Goal: Task Accomplishment & Management: Manage account settings

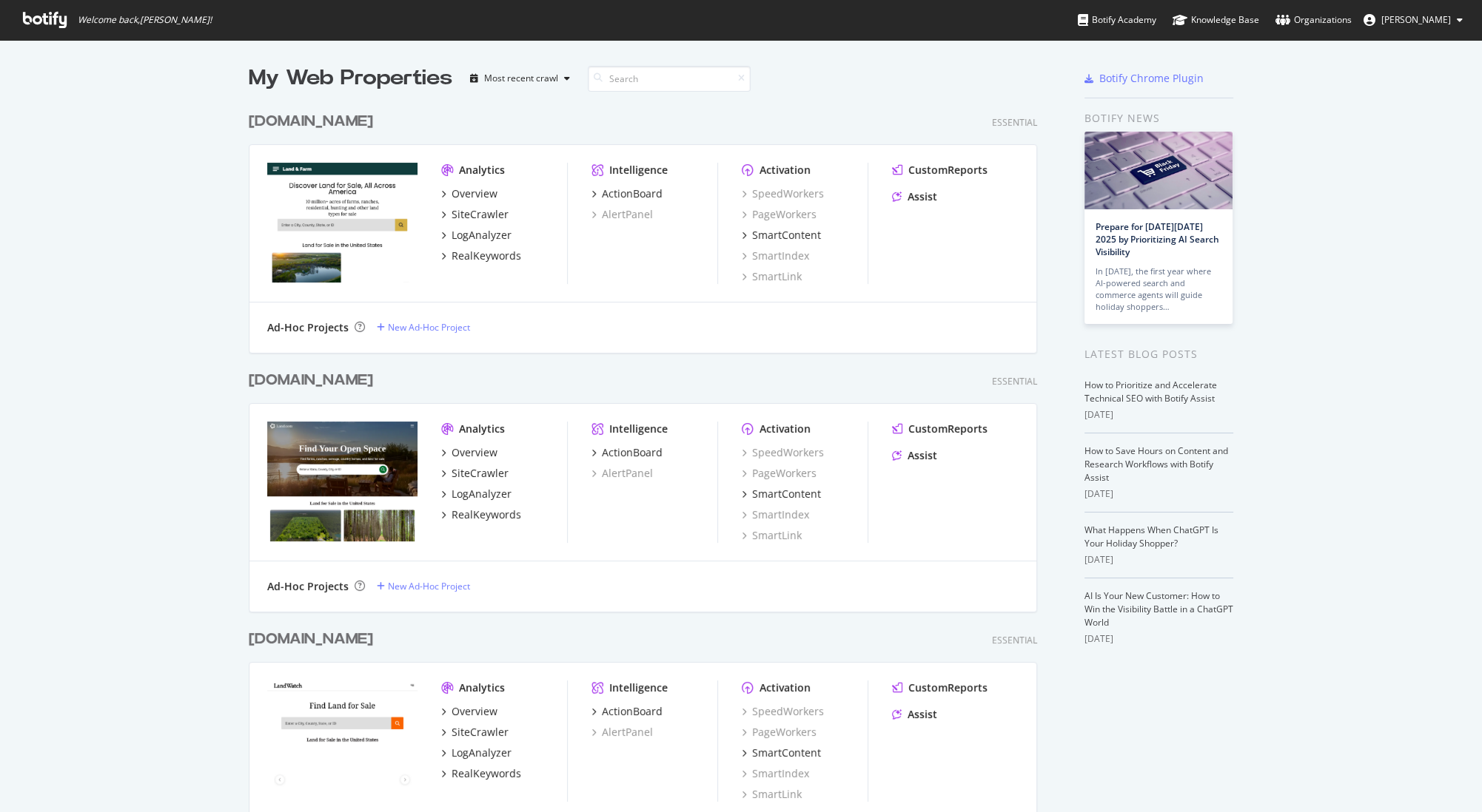
scroll to position [812, 1481]
click at [494, 474] on div "SiteCrawler" at bounding box center [480, 473] width 57 height 15
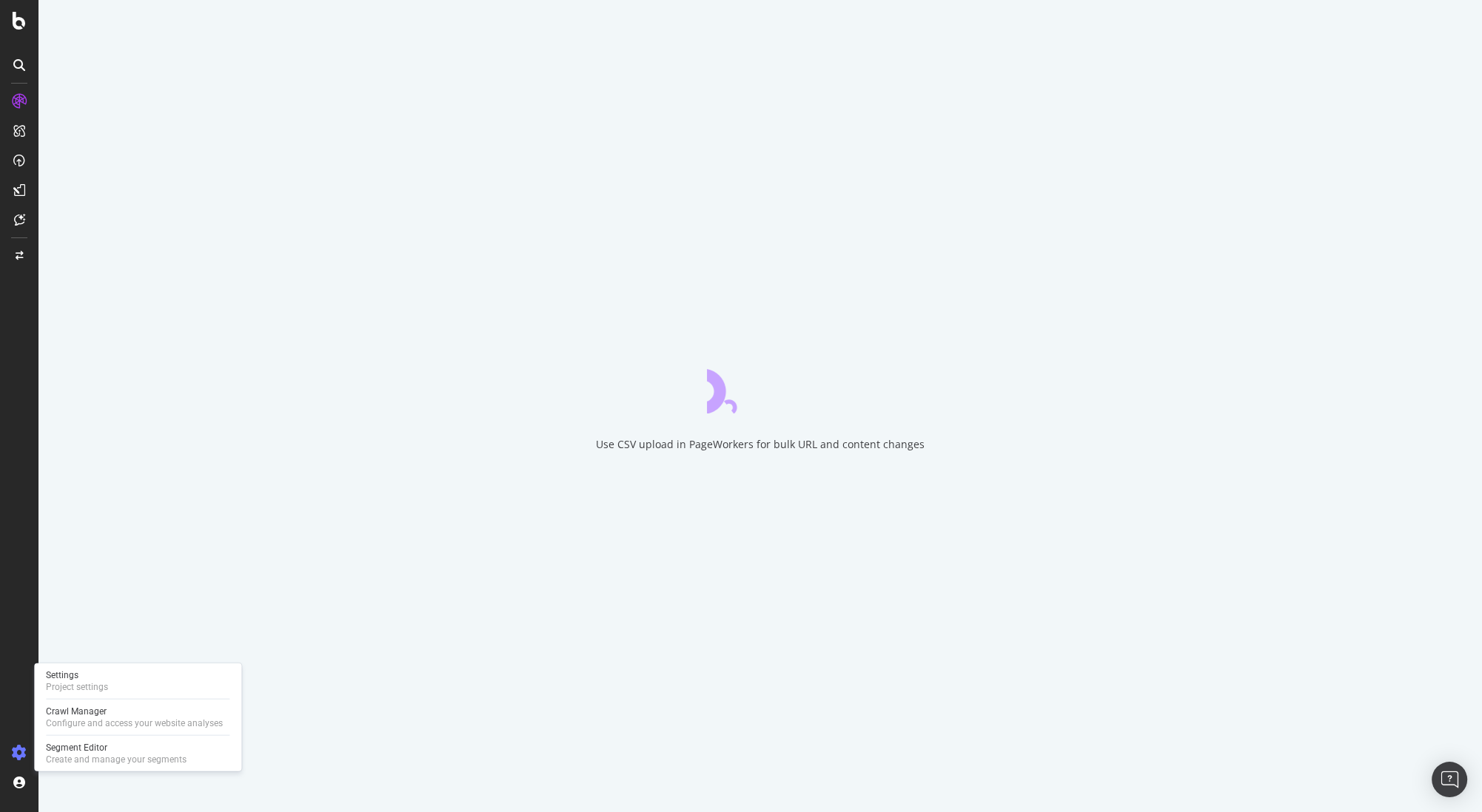
click at [17, 753] on icon at bounding box center [19, 753] width 15 height 15
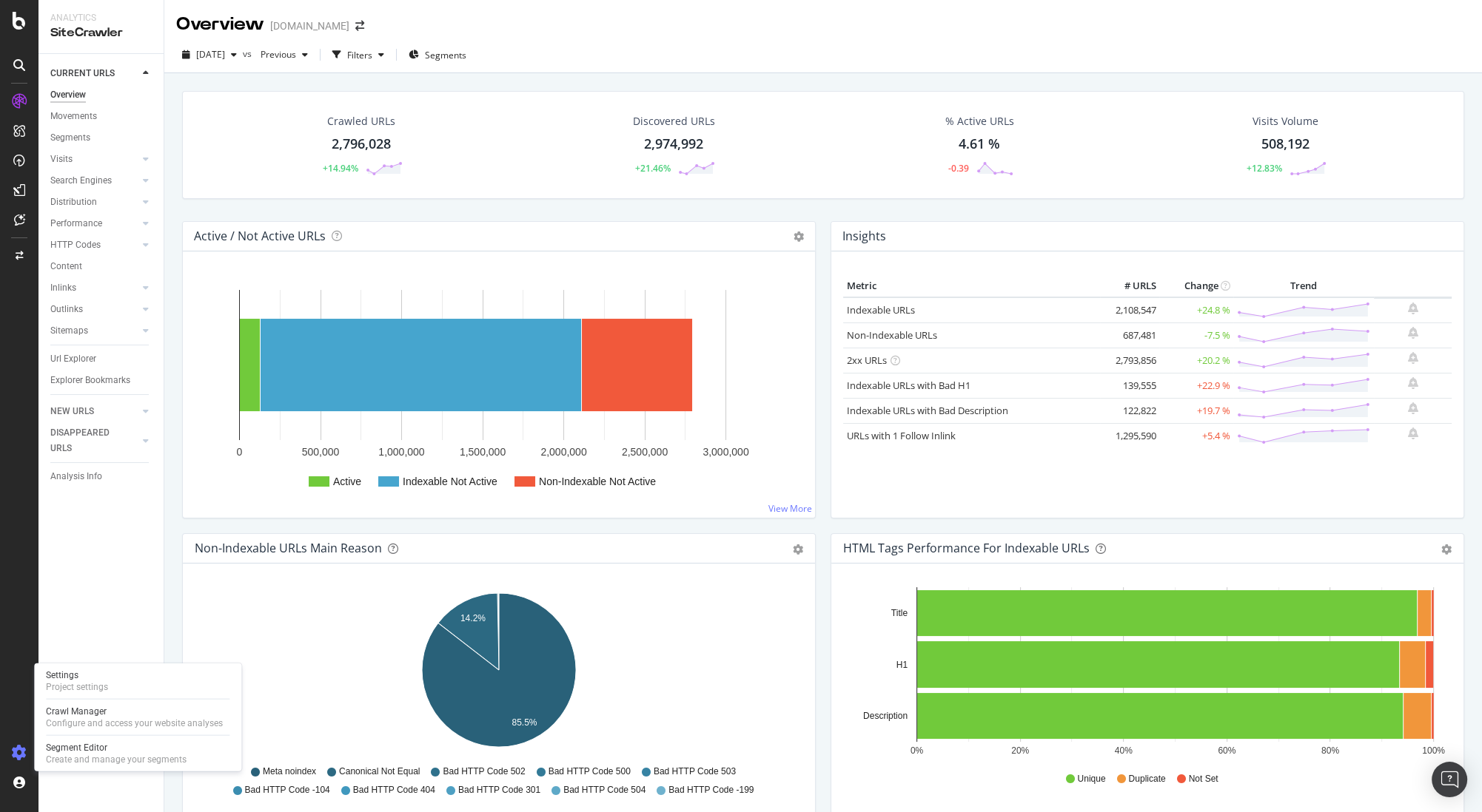
click at [20, 748] on icon at bounding box center [19, 753] width 15 height 15
click at [96, 724] on div "Configure and access your website analyses" at bounding box center [134, 723] width 176 height 12
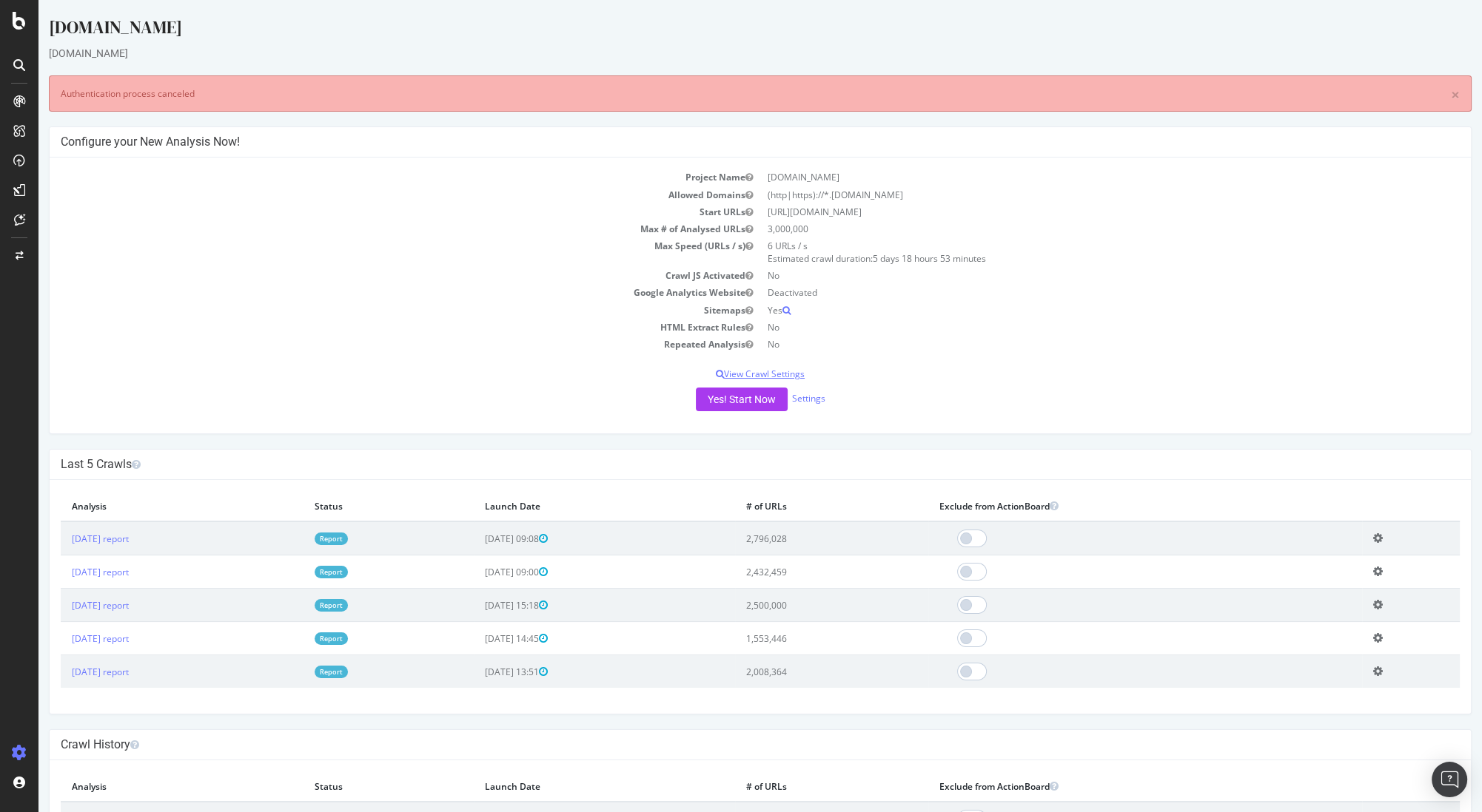
click at [791, 372] on p "View Crawl Settings" at bounding box center [760, 373] width 1399 height 13
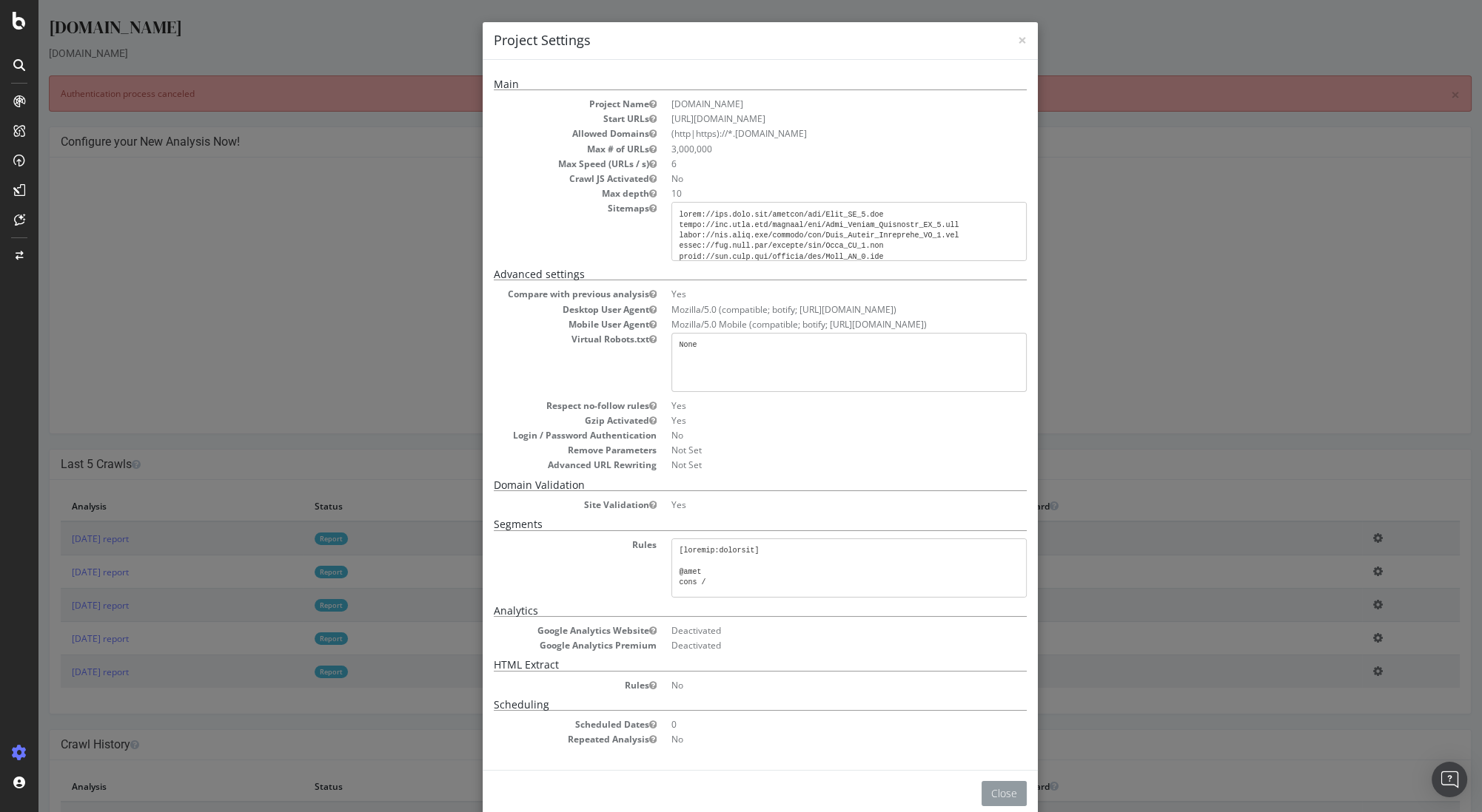
click at [1000, 797] on button "Close" at bounding box center [1004, 794] width 45 height 26
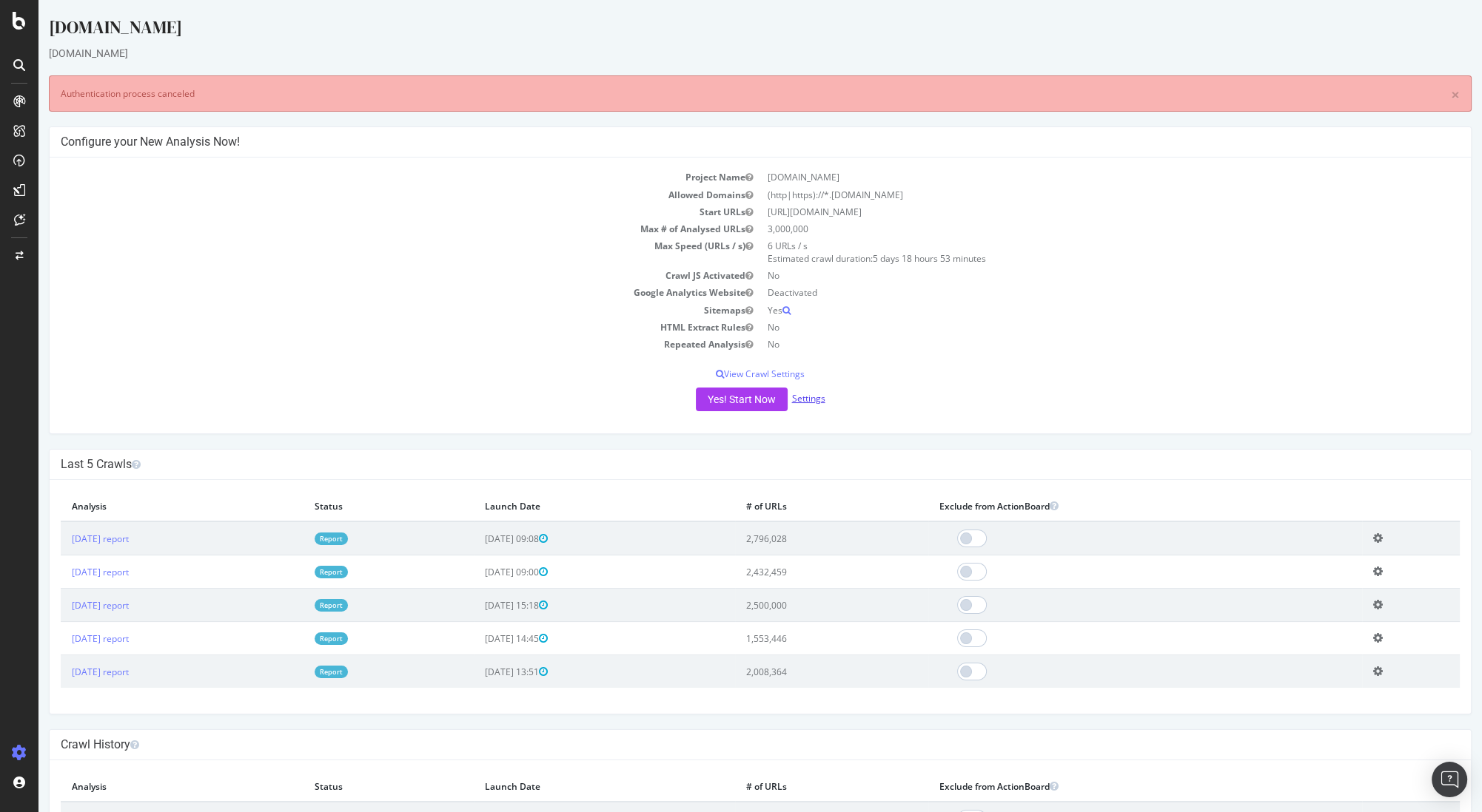
click at [809, 402] on link "Settings" at bounding box center [809, 398] width 34 height 13
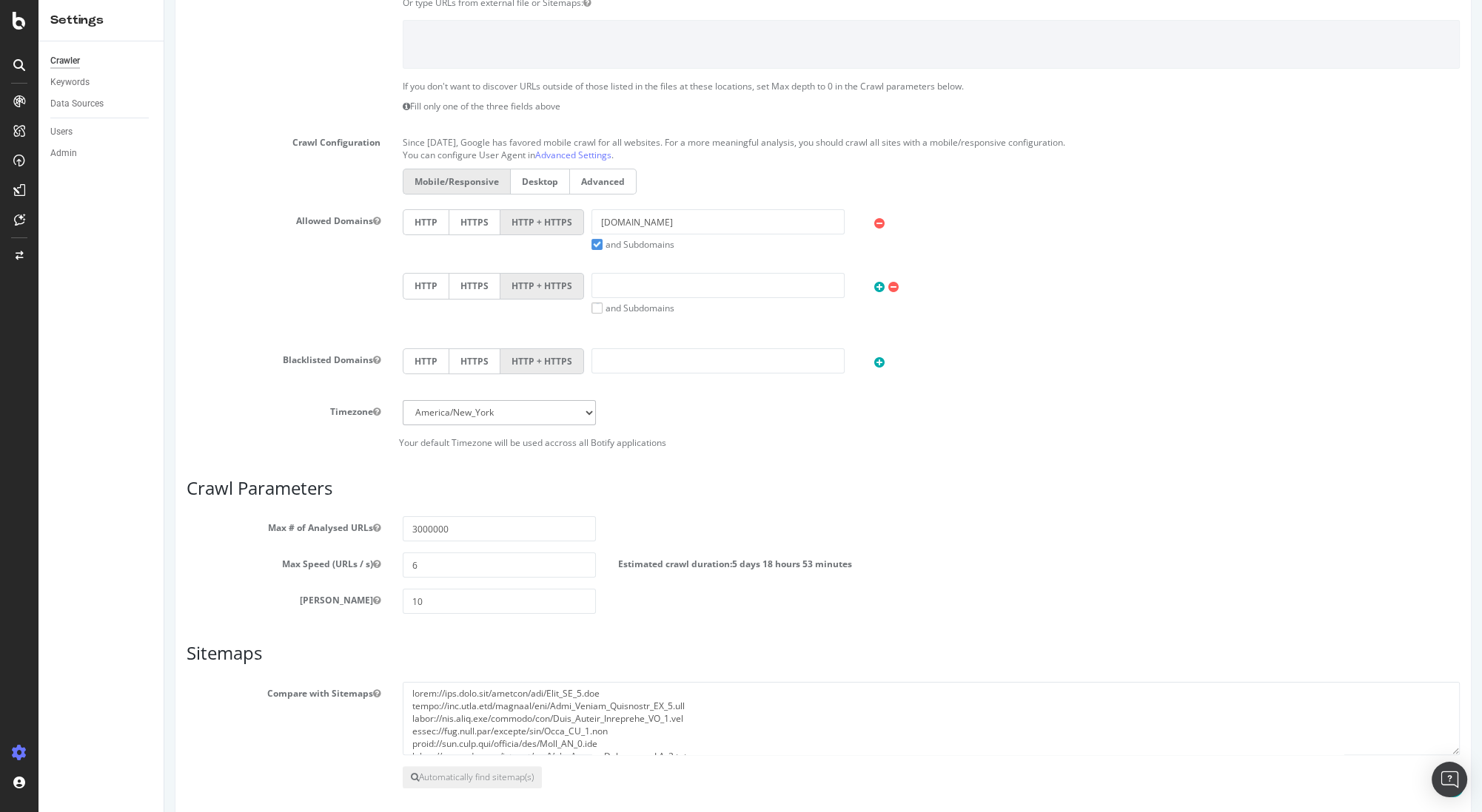
scroll to position [368, 0]
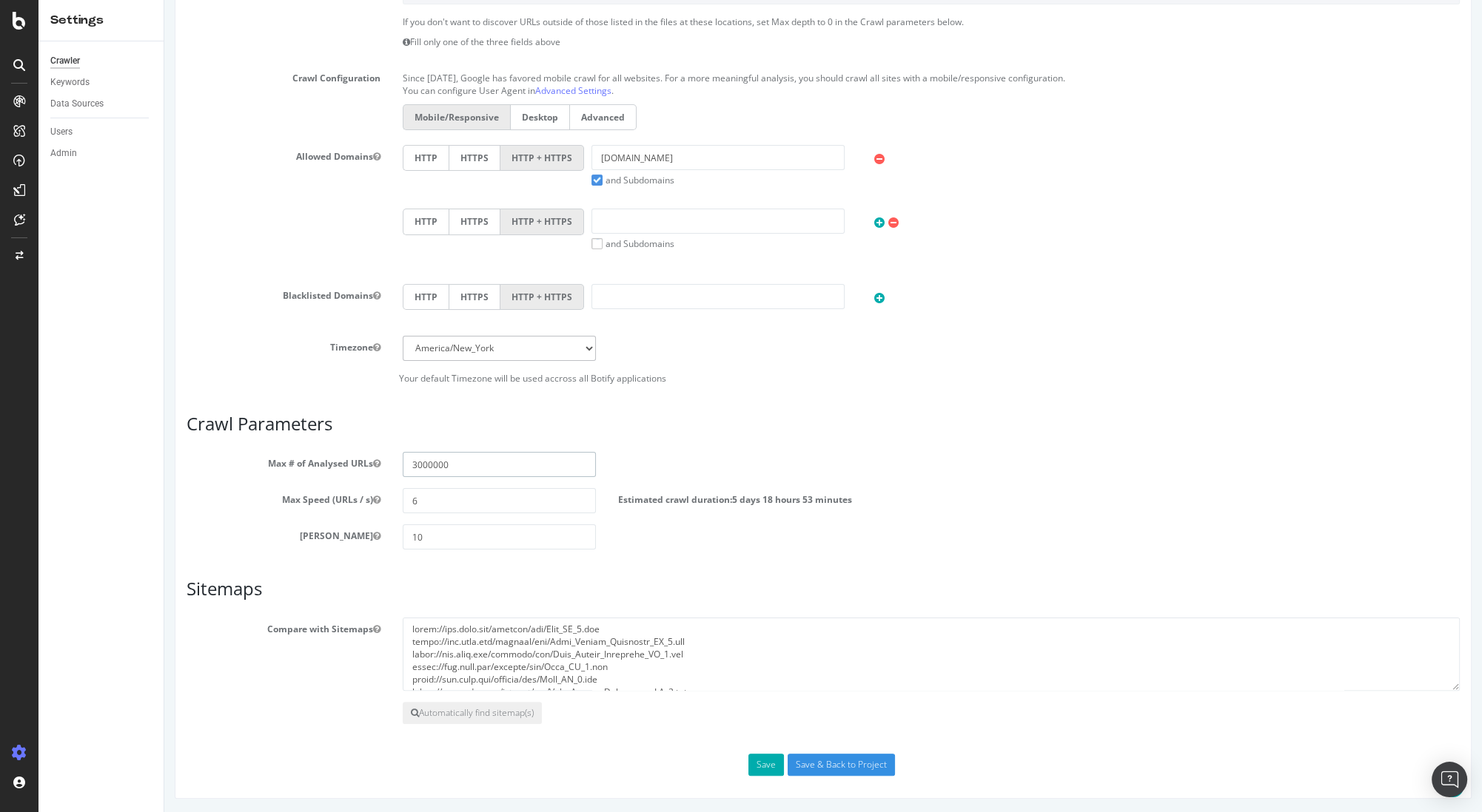
drag, startPoint x: 430, startPoint y: 464, endPoint x: 349, endPoint y: 459, distance: 81.2
click at [349, 459] on div "Max # of Analysed URLs 3000000" at bounding box center [823, 465] width 1296 height 26
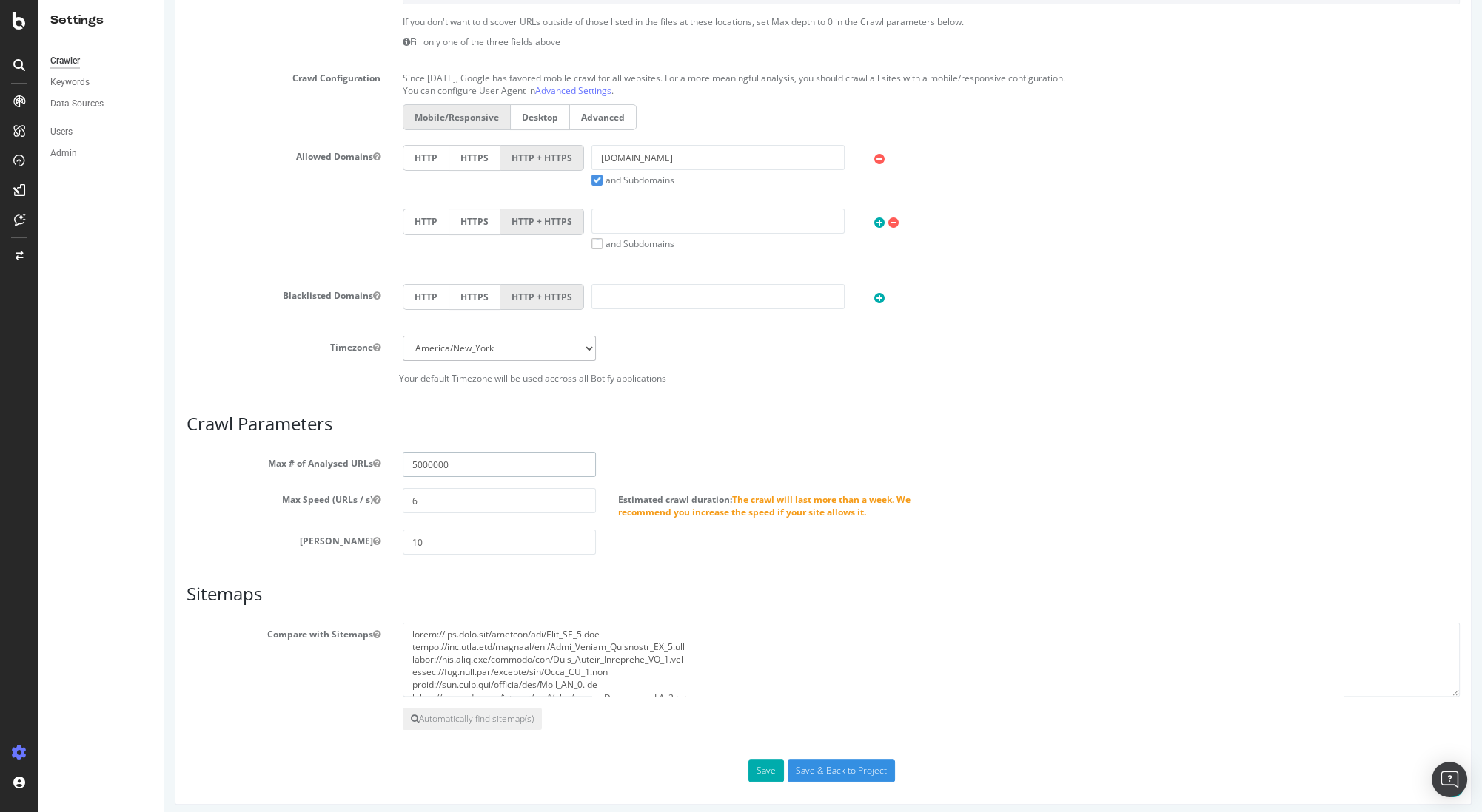
type input "5000000"
drag, startPoint x: 390, startPoint y: 503, endPoint x: 364, endPoint y: 504, distance: 26.0
click at [366, 503] on div "Max Speed (URLs / s) 6 Estimated crawl duration: The crawl will last more than …" at bounding box center [823, 503] width 1296 height 31
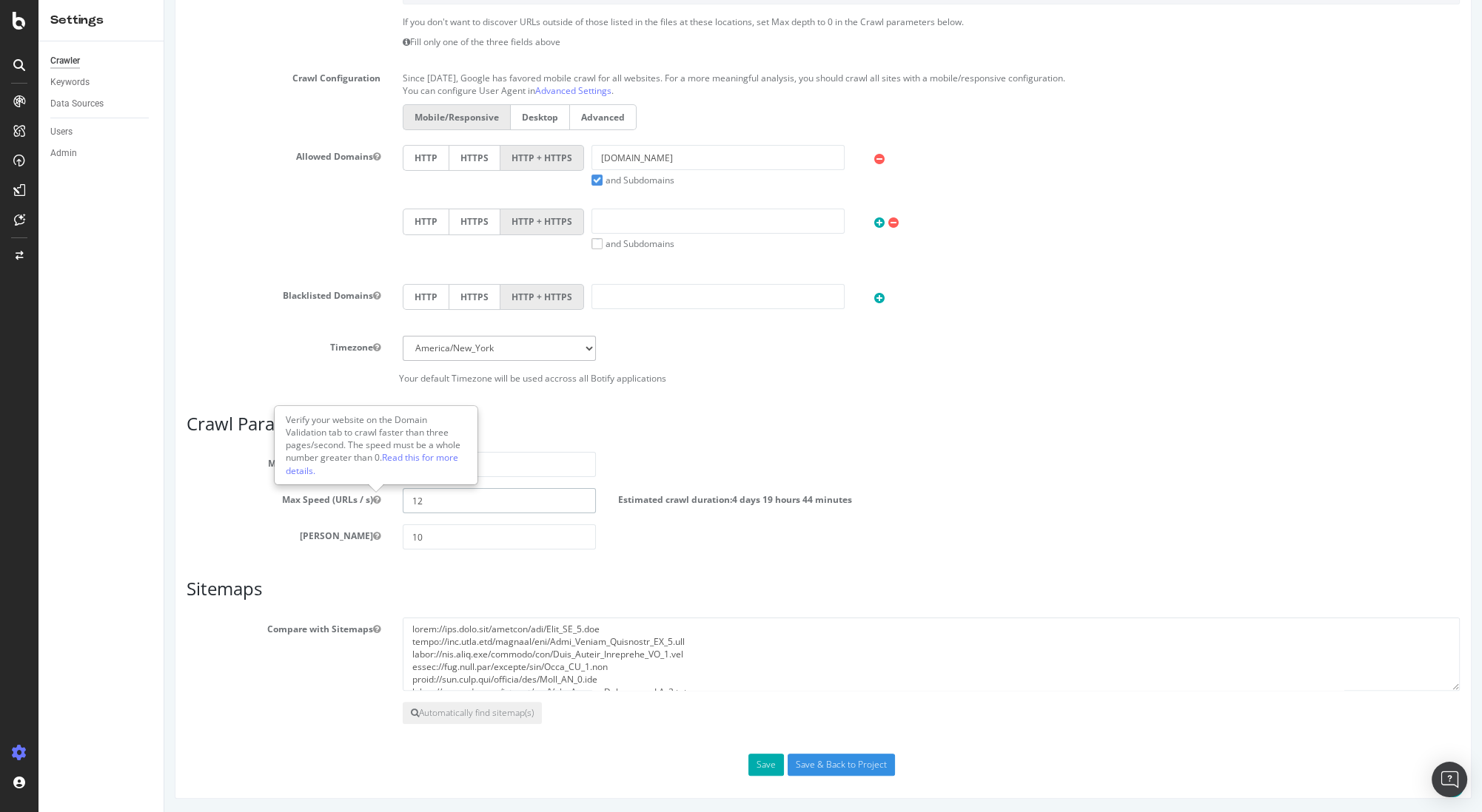
type input "1"
type input "6"
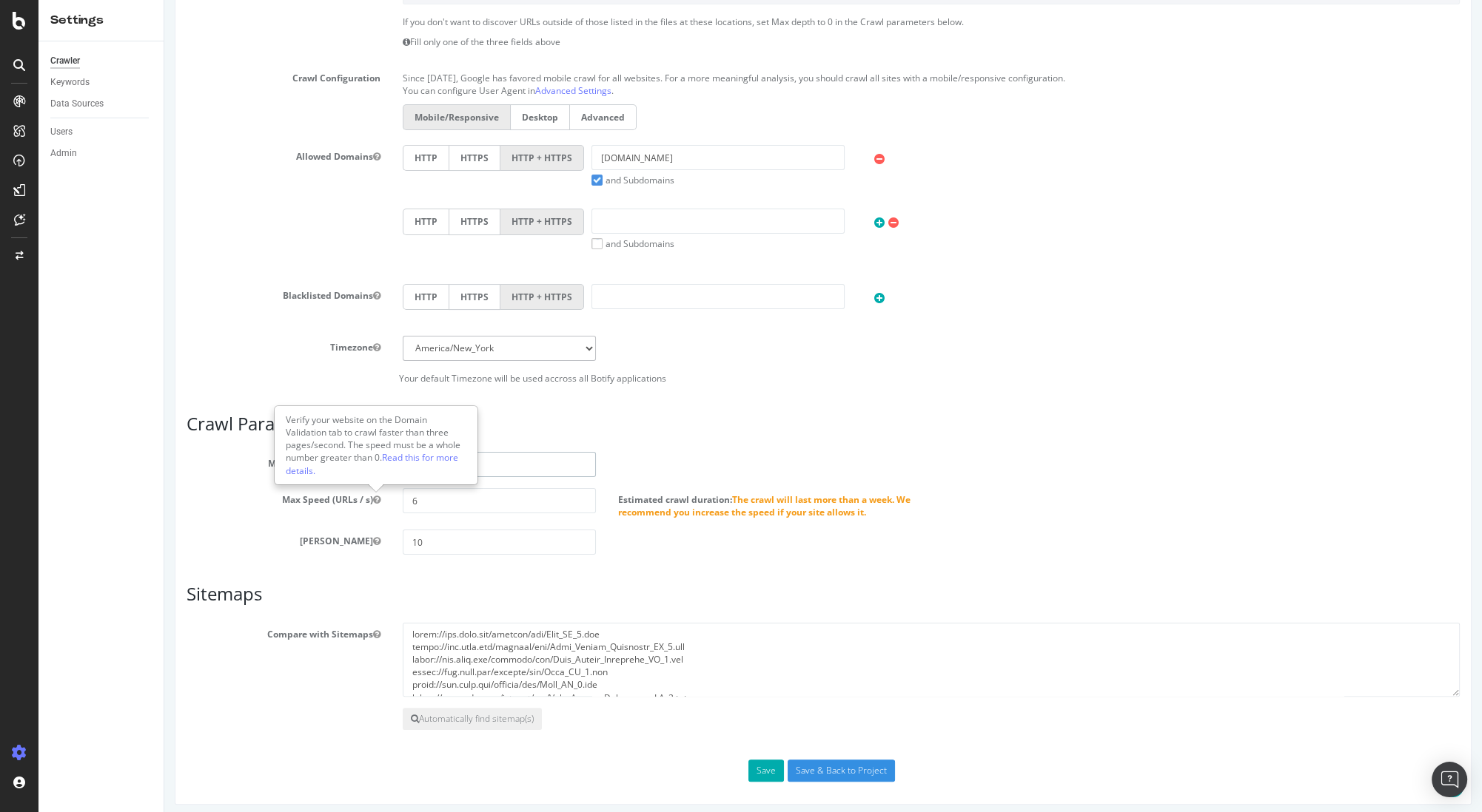
click at [492, 469] on input "5000000" at bounding box center [499, 465] width 194 height 26
drag, startPoint x: 467, startPoint y: 467, endPoint x: 301, endPoint y: 454, distance: 166.5
click at [306, 455] on div "Max # of Analysed URLs 5000000" at bounding box center [823, 465] width 1296 height 26
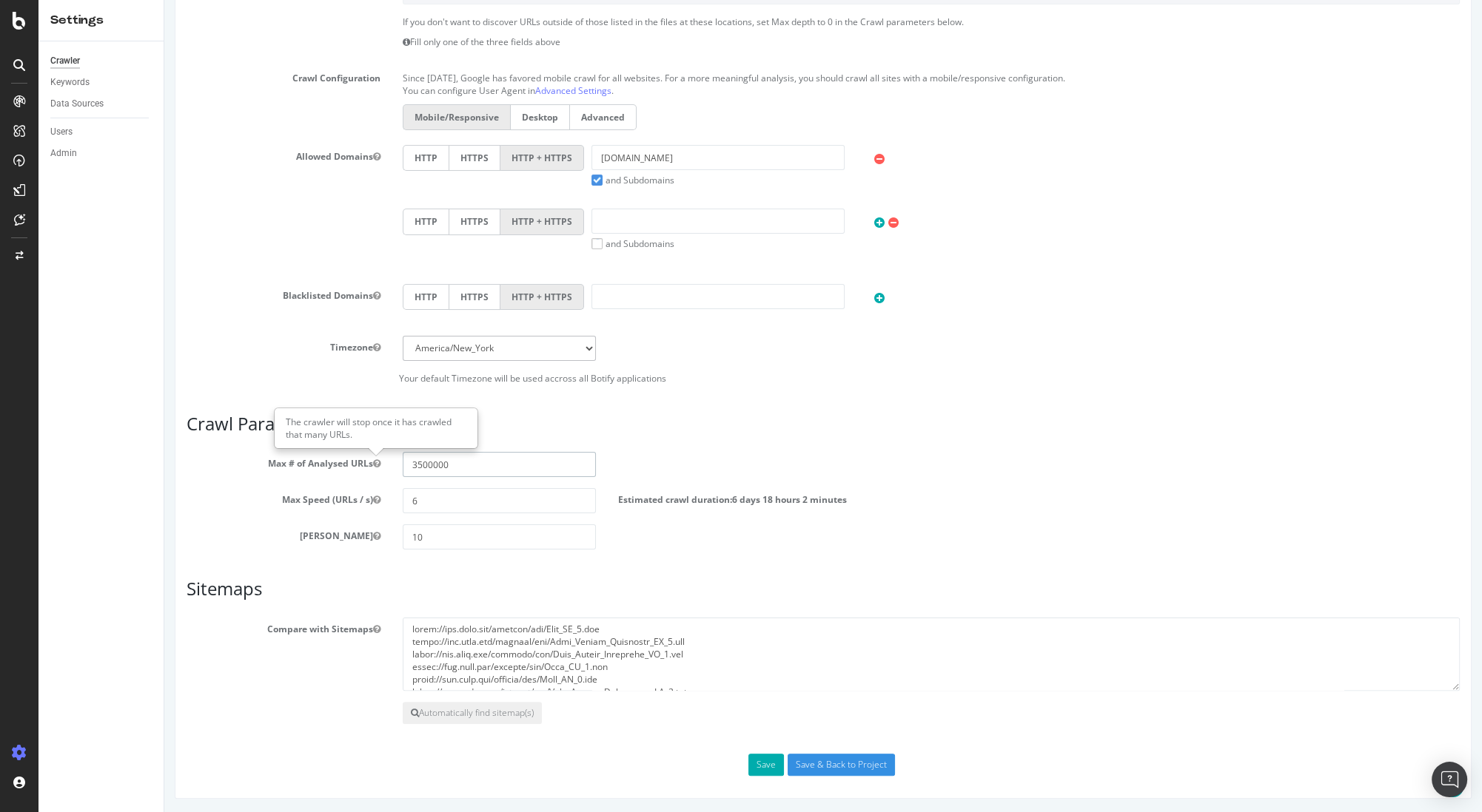
type input "3500000"
click at [799, 668] on textarea at bounding box center [931, 654] width 1057 height 74
click at [817, 767] on input "Save & Back to Project" at bounding box center [841, 765] width 107 height 23
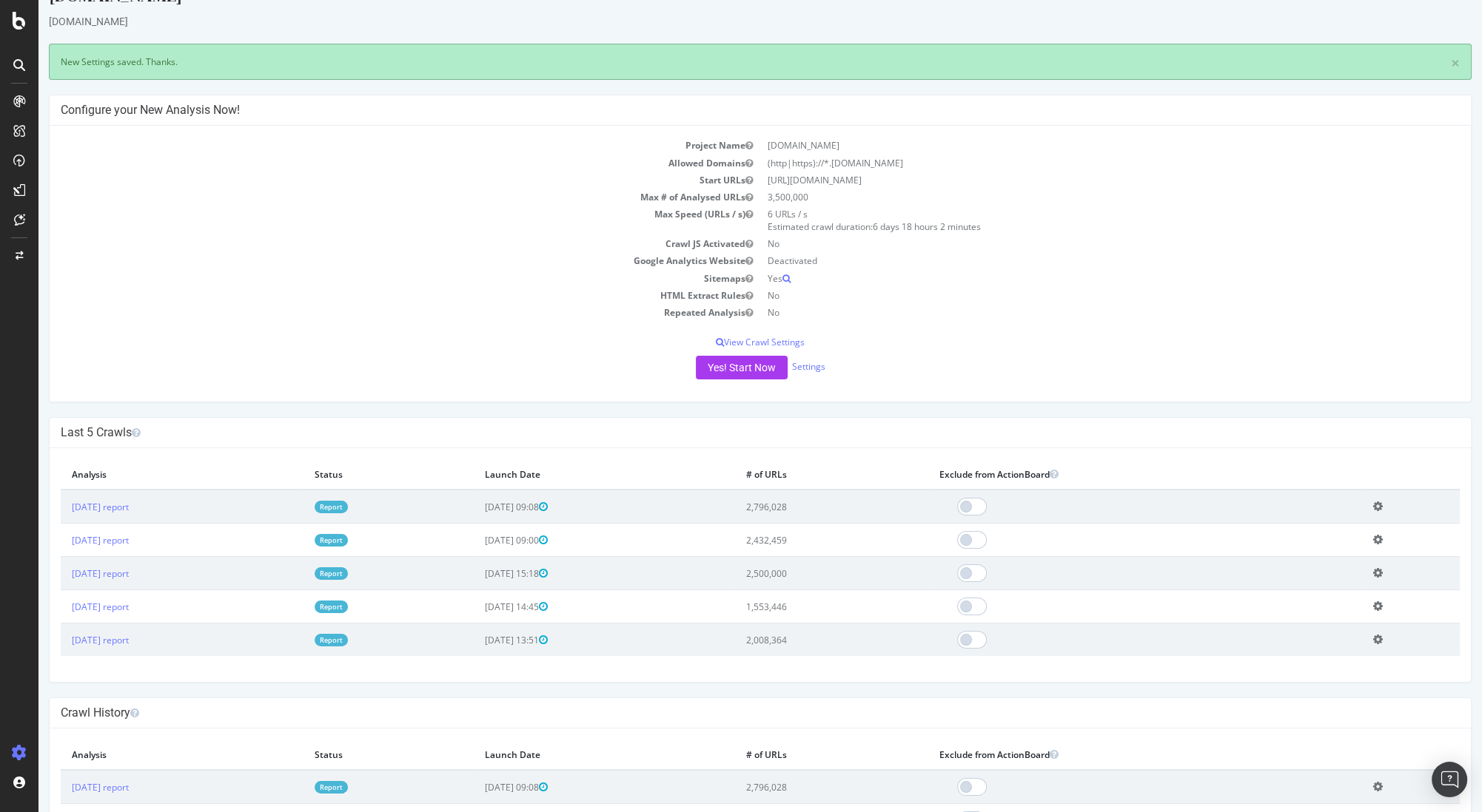
scroll to position [2, 0]
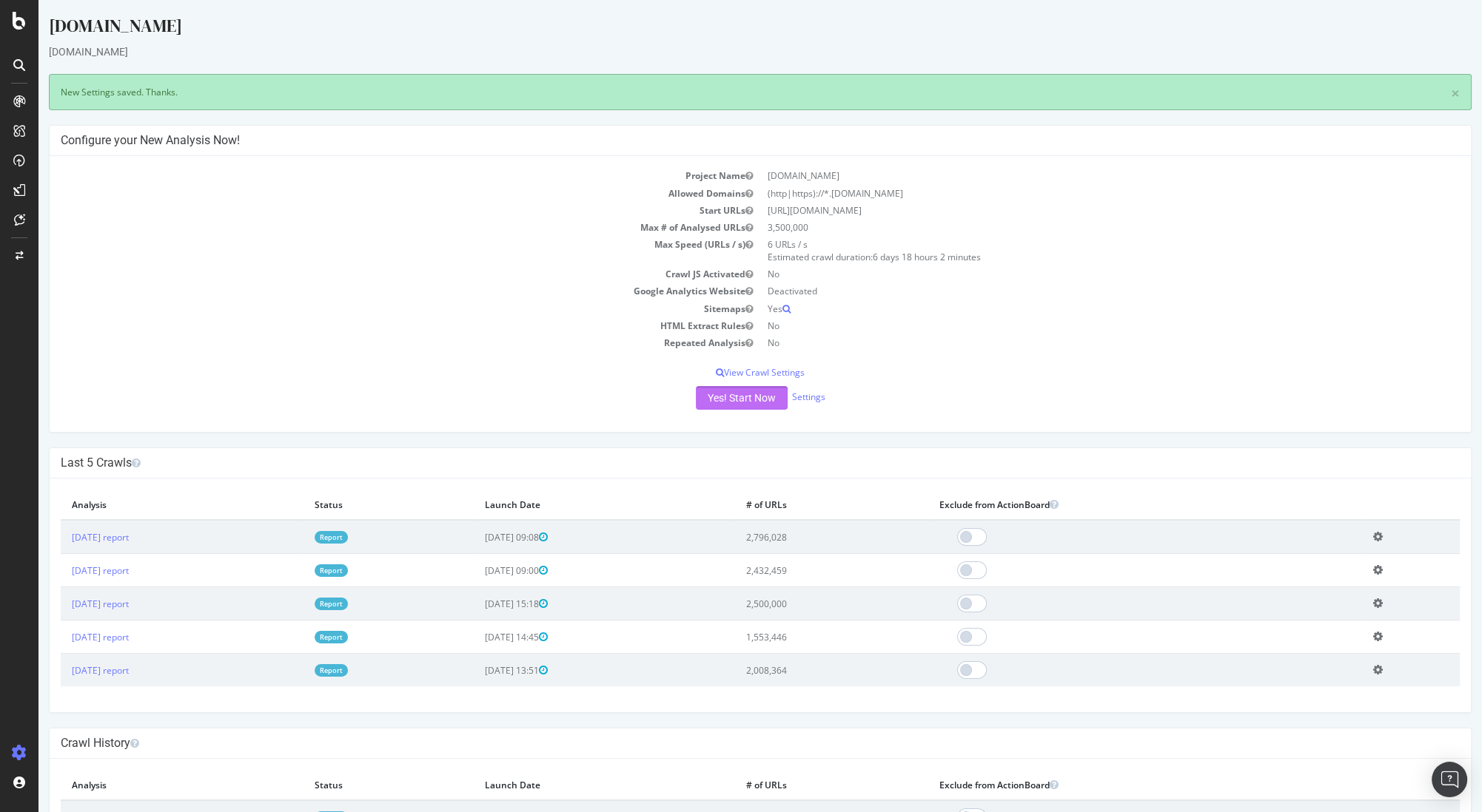
click at [733, 393] on button "Yes! Start Now" at bounding box center [741, 398] width 92 height 24
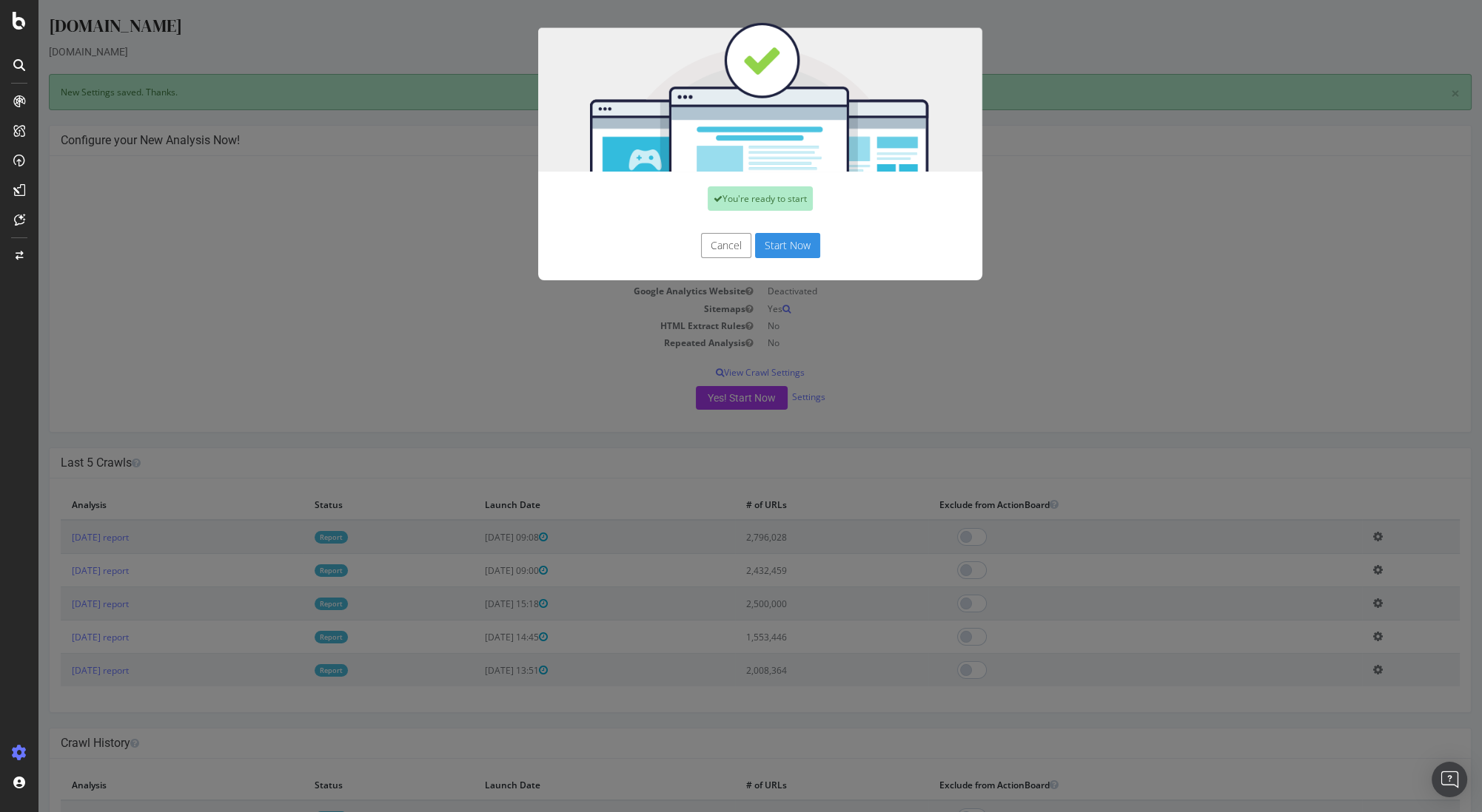
click at [799, 250] on button "Start Now" at bounding box center [788, 245] width 65 height 26
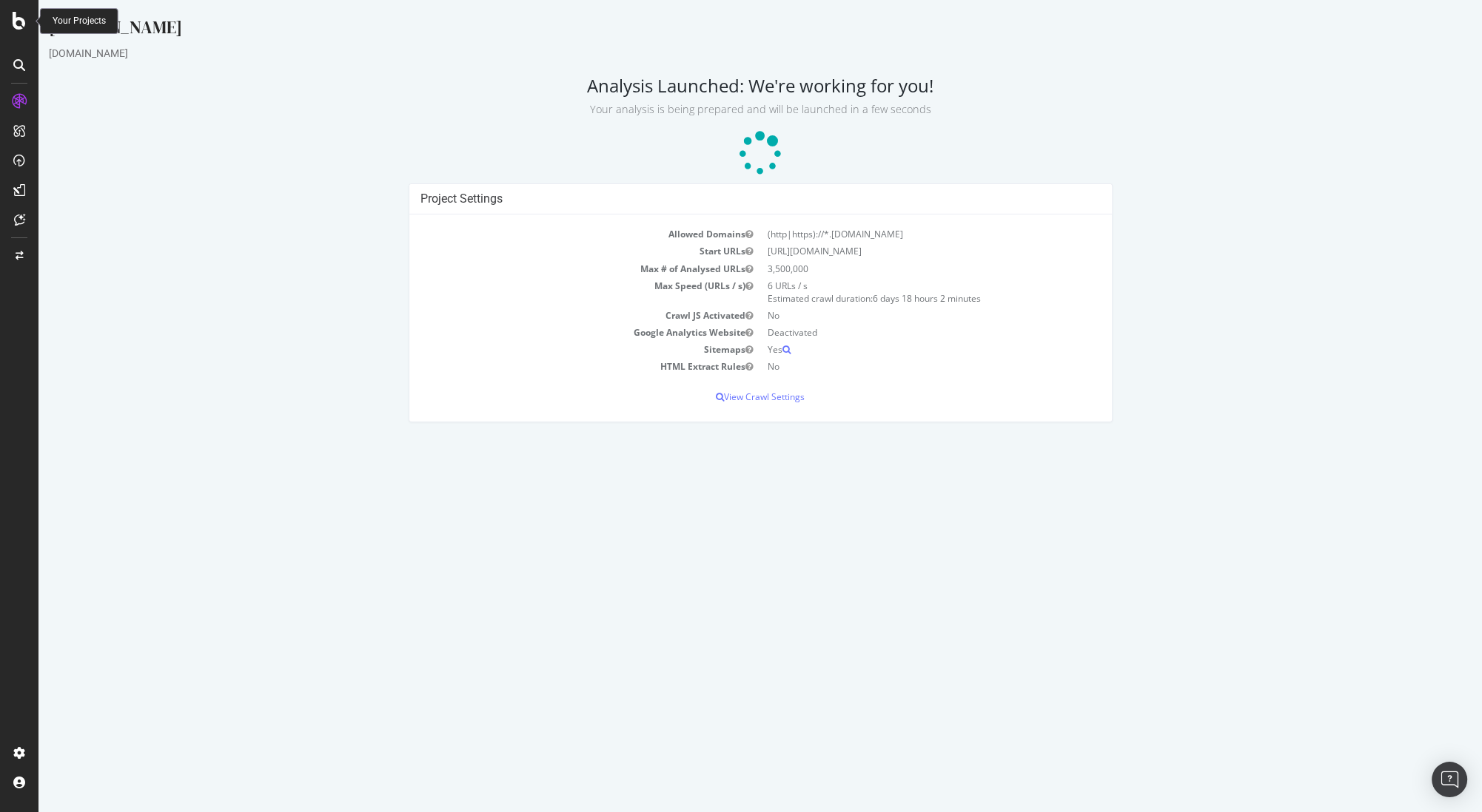
click at [20, 29] on icon at bounding box center [20, 21] width 14 height 18
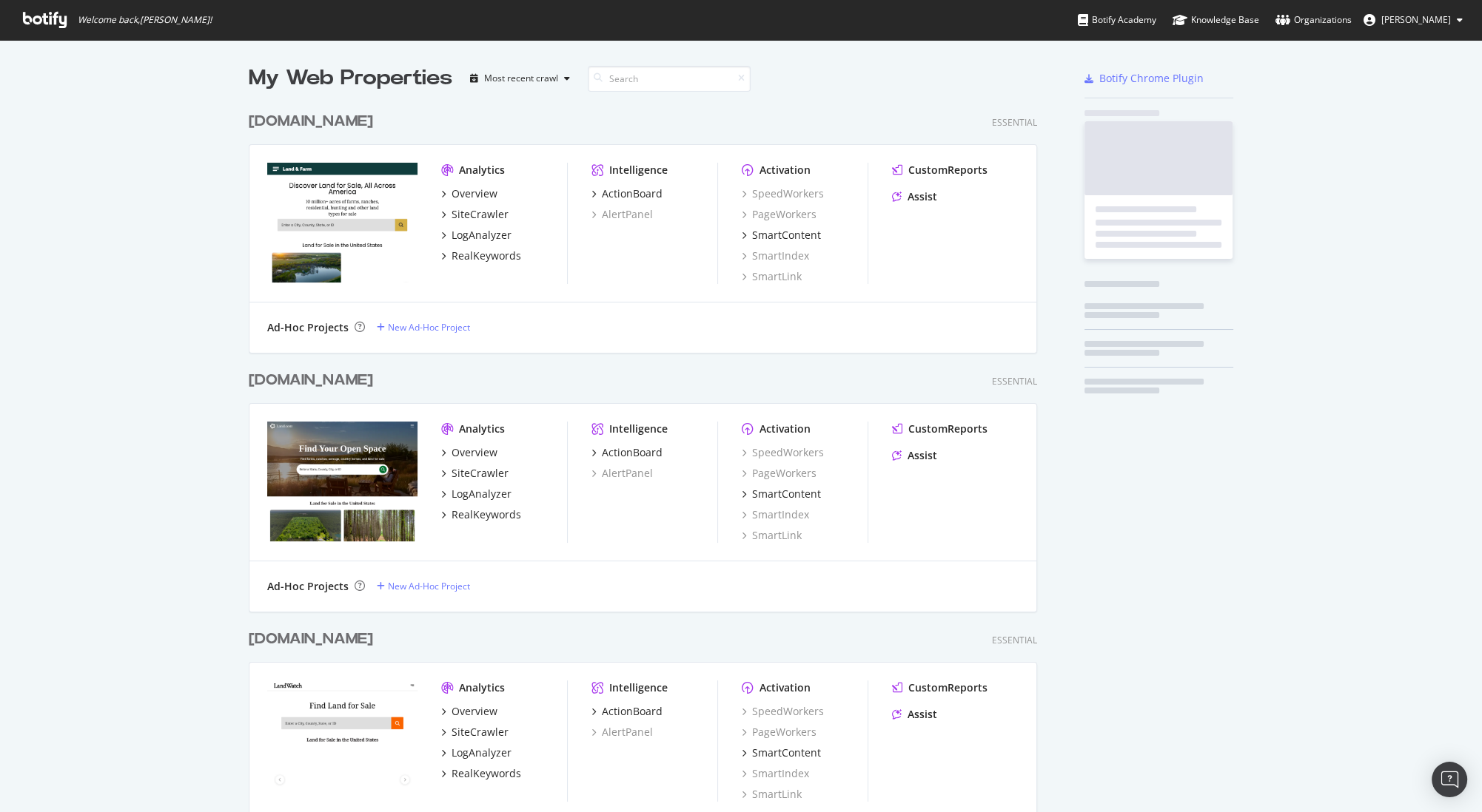
scroll to position [812, 1481]
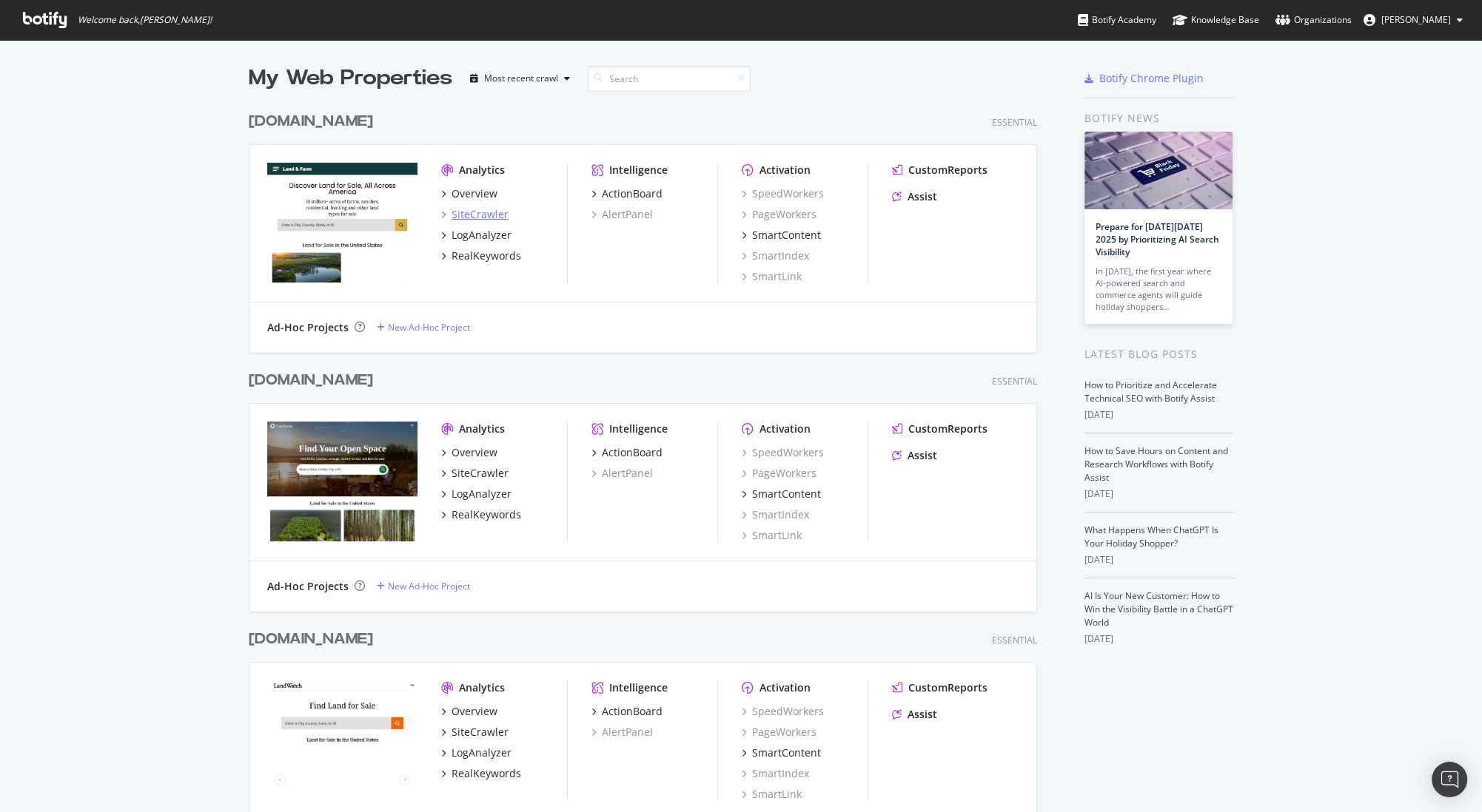
click at [488, 212] on div "SiteCrawler" at bounding box center [480, 214] width 57 height 15
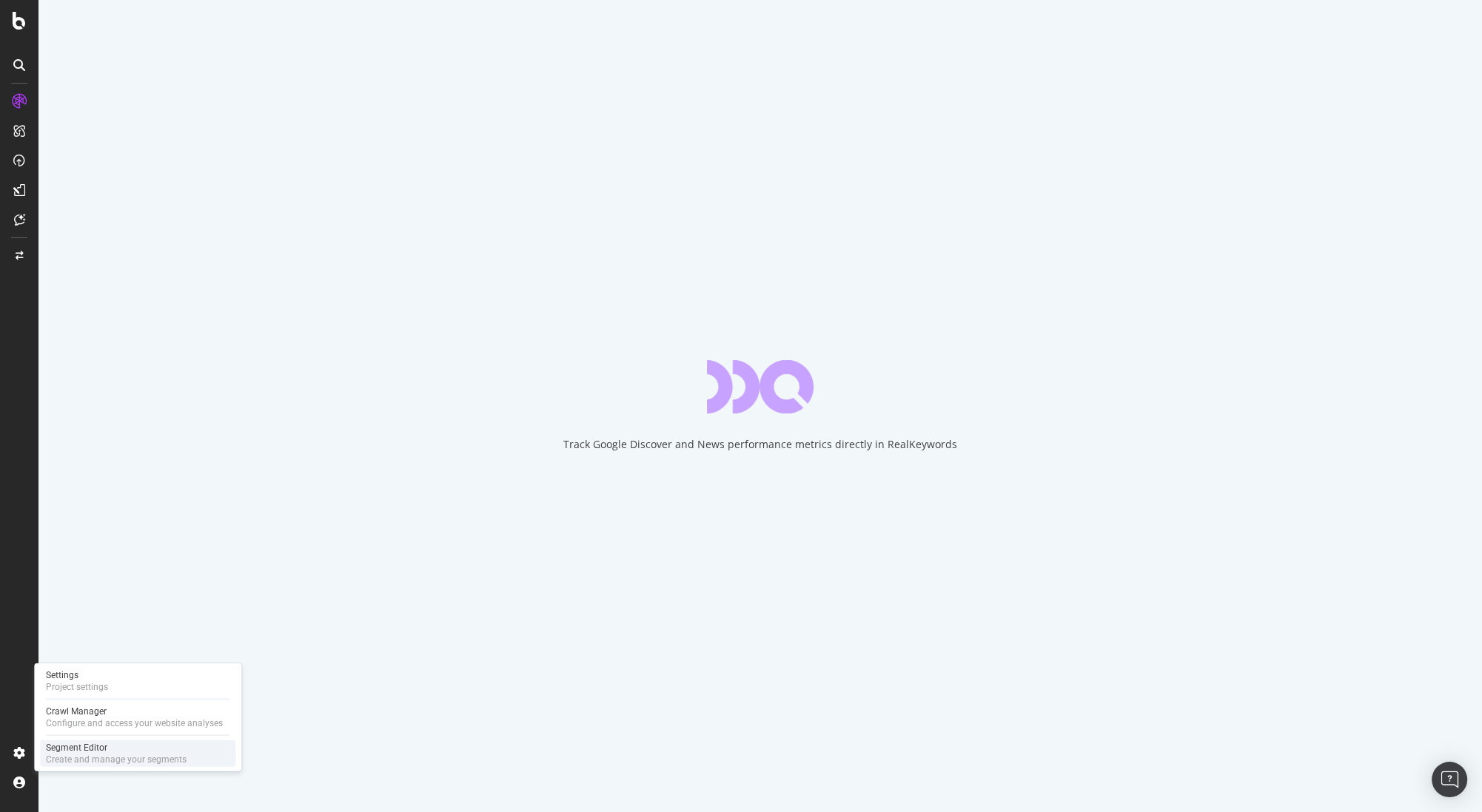
click at [79, 759] on div "Create and manage your segments" at bounding box center [116, 760] width 141 height 12
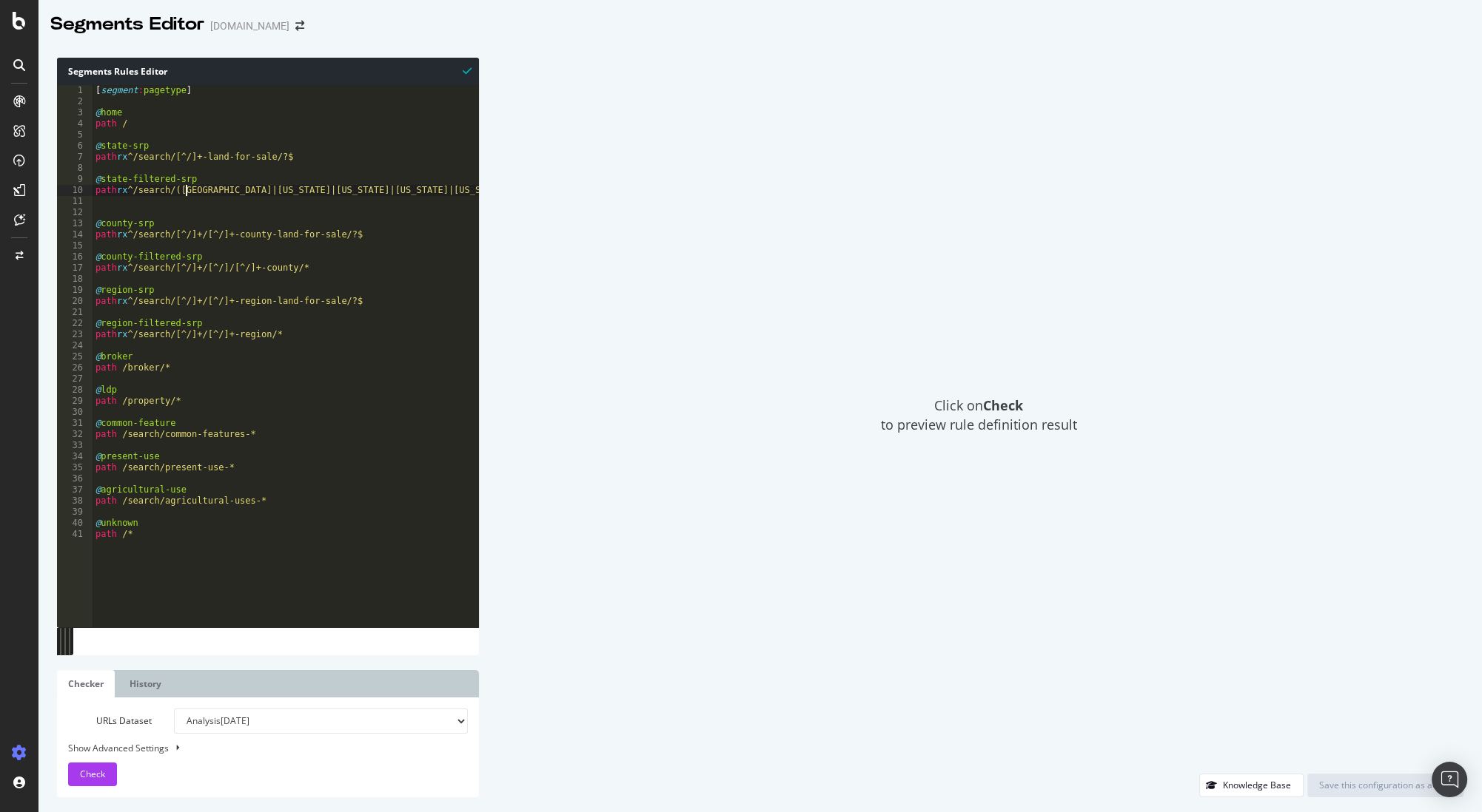
drag, startPoint x: 185, startPoint y: 192, endPoint x: 200, endPoint y: 199, distance: 16.6
click at [185, 192] on div "[ segment : pagetype ] @ home path / @ state-srp path rx ^/search/[^/]+-land-fo…" at bounding box center [1442, 367] width 2698 height 565
type textarea "@state-filtered-srp"
type textarea "path rx ^/search/[^/]+-land-for-sale/?$"
click at [89, 778] on span "Check" at bounding box center [93, 774] width 26 height 13
